Goal: Task Accomplishment & Management: Manage account settings

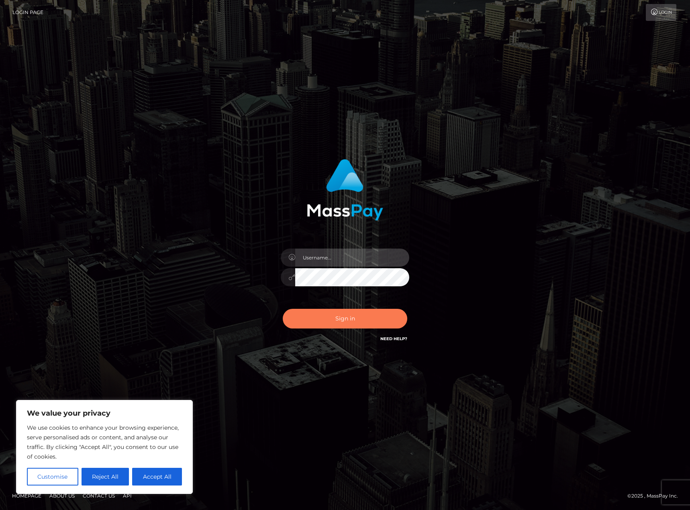
type input "Shany.Luminary"
click at [351, 319] on button "Sign in" at bounding box center [345, 319] width 125 height 20
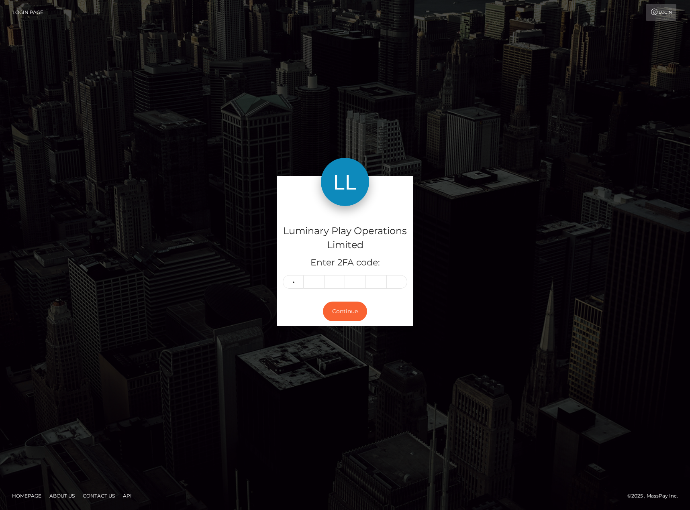
type input "1"
type input "3"
type input "8"
type input "0"
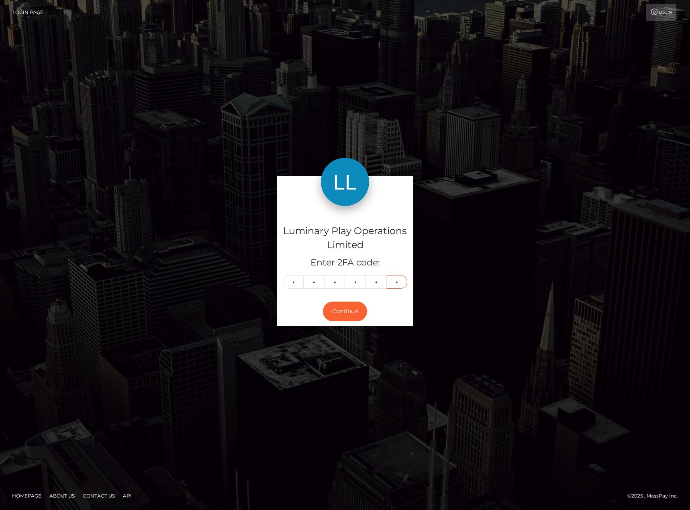
type input "2"
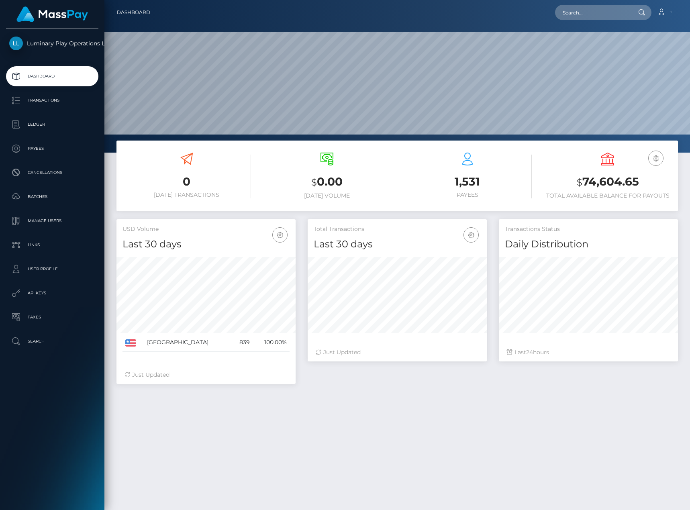
scroll to position [143, 179]
click at [25, 124] on p "Ledger" at bounding box center [52, 125] width 86 height 12
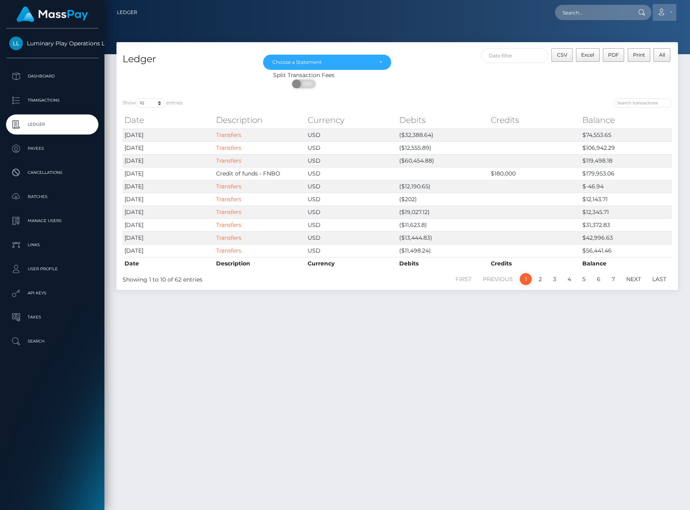
click at [668, 12] on link "Account" at bounding box center [665, 12] width 24 height 17
click at [642, 51] on link "Logout" at bounding box center [646, 51] width 64 height 15
